Goal: Information Seeking & Learning: Check status

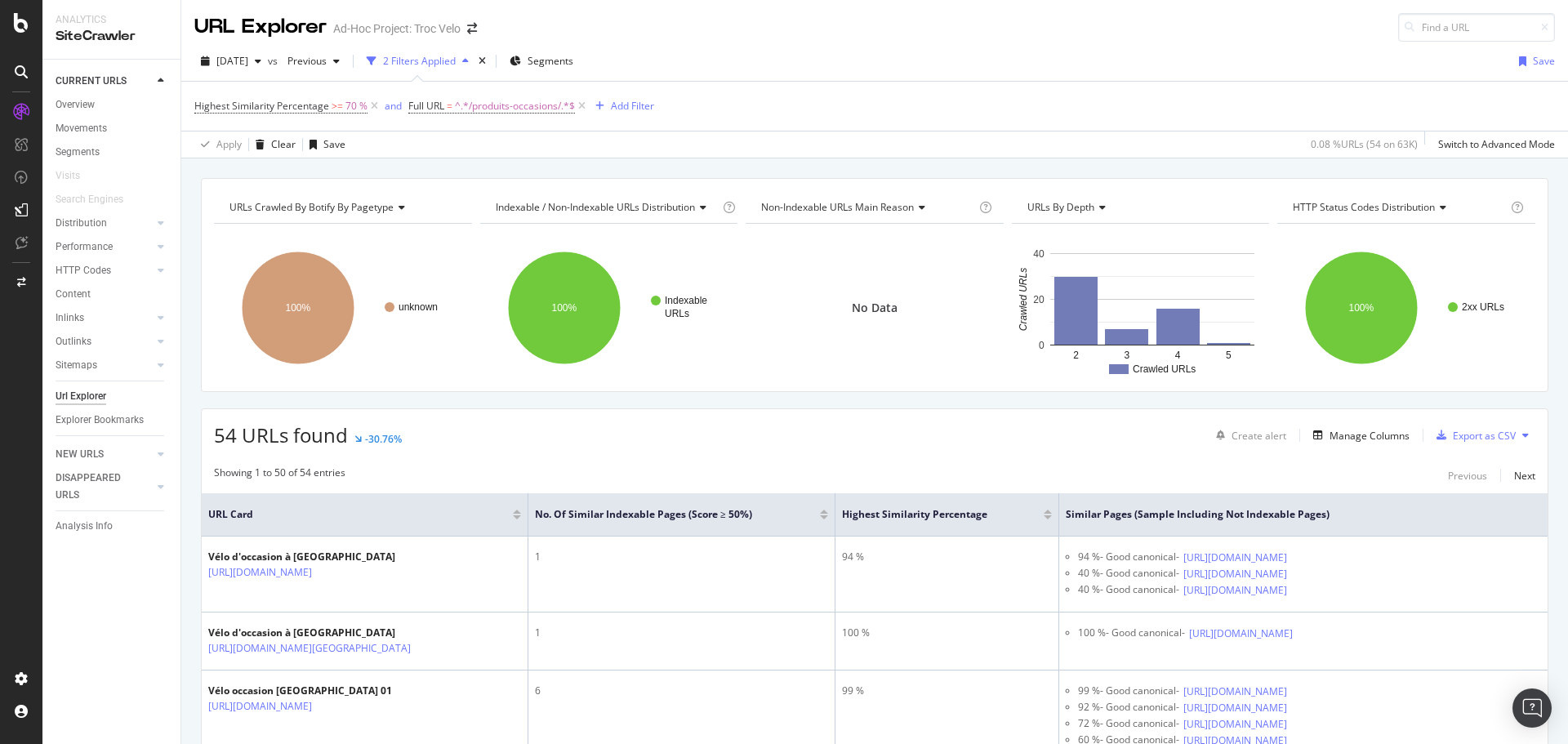
scroll to position [8571, 0]
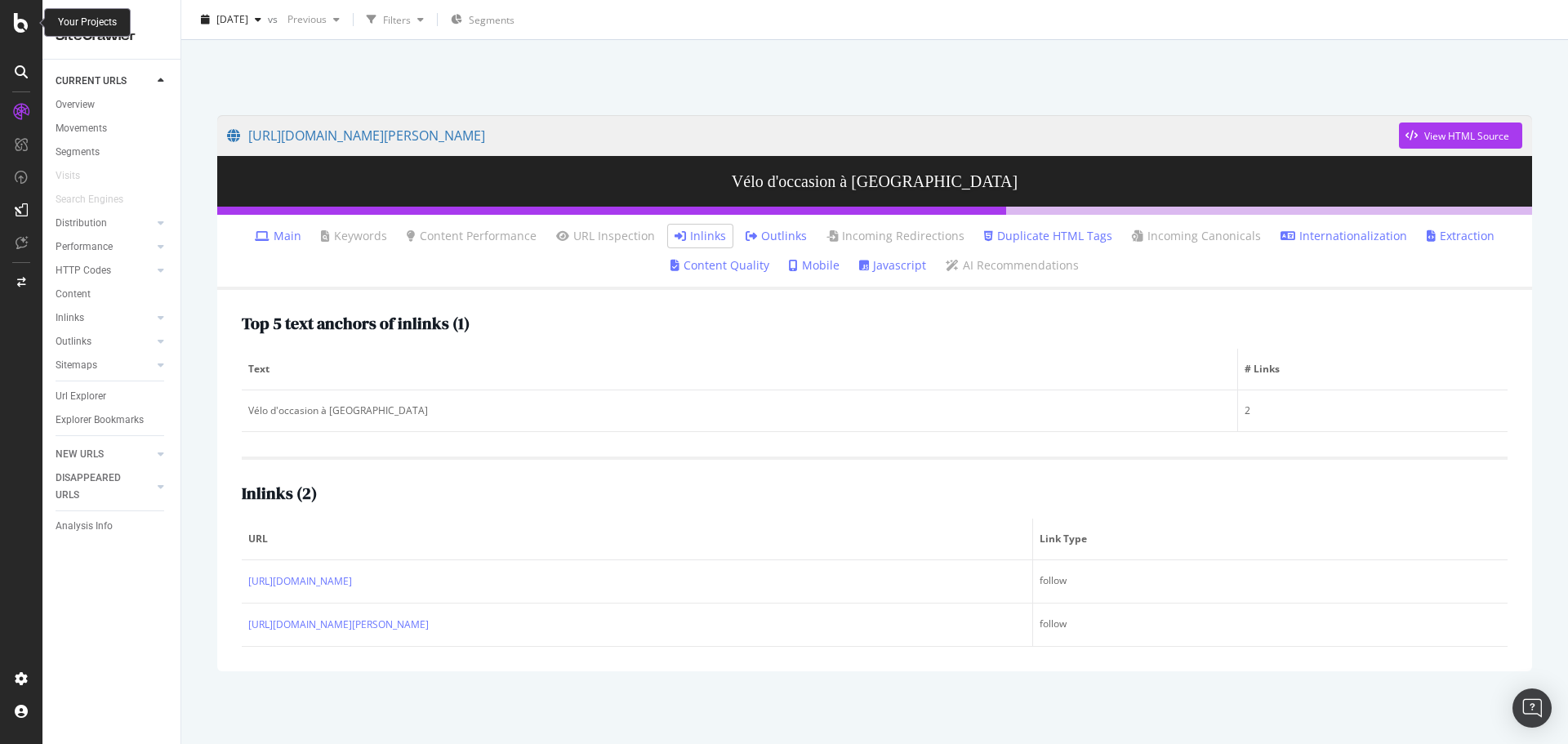
click at [15, 20] on icon at bounding box center [21, 23] width 14 height 20
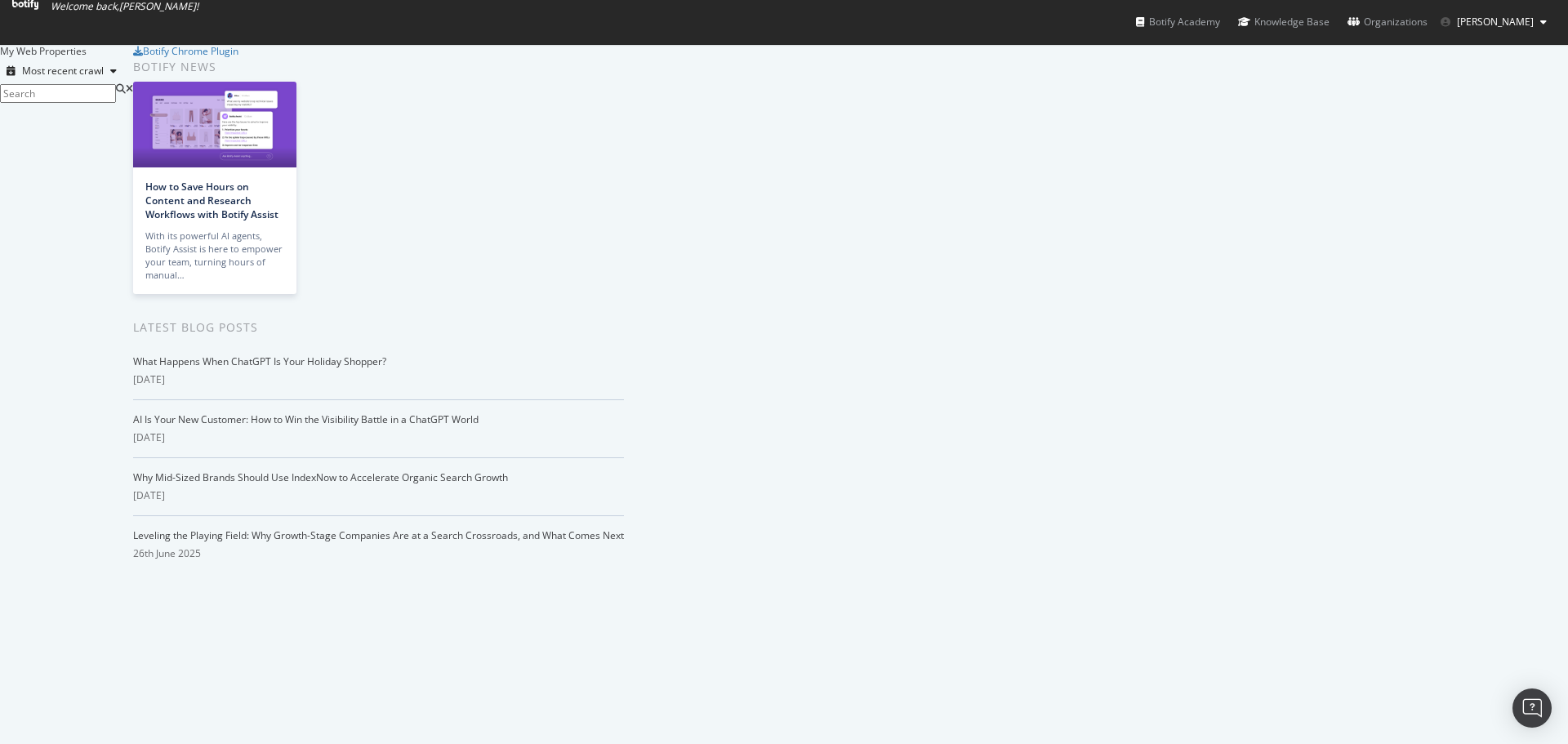
scroll to position [1216, 0]
